Goal: Transaction & Acquisition: Subscribe to service/newsletter

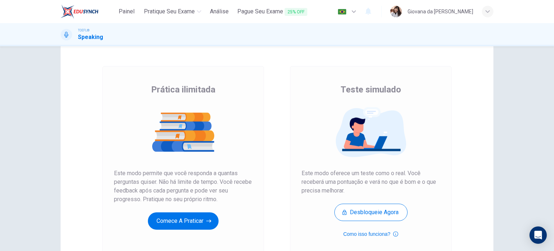
scroll to position [36, 0]
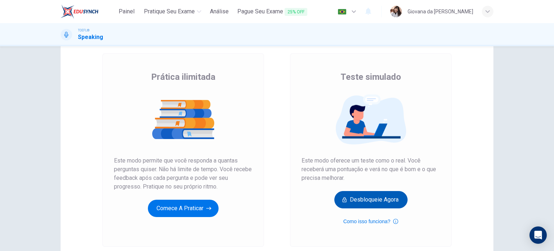
click at [397, 204] on button "Desbloqueie agora" at bounding box center [370, 199] width 73 height 17
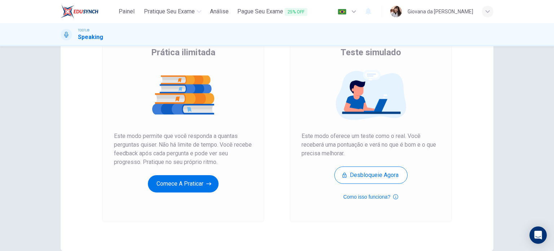
scroll to position [72, 0]
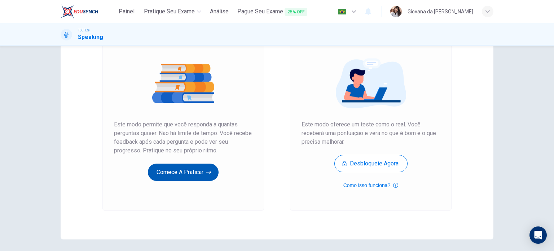
click at [149, 176] on button "Comece a praticar" at bounding box center [183, 171] width 71 height 17
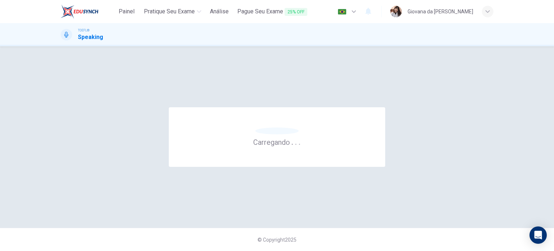
scroll to position [0, 0]
